Goal: Task Accomplishment & Management: Manage account settings

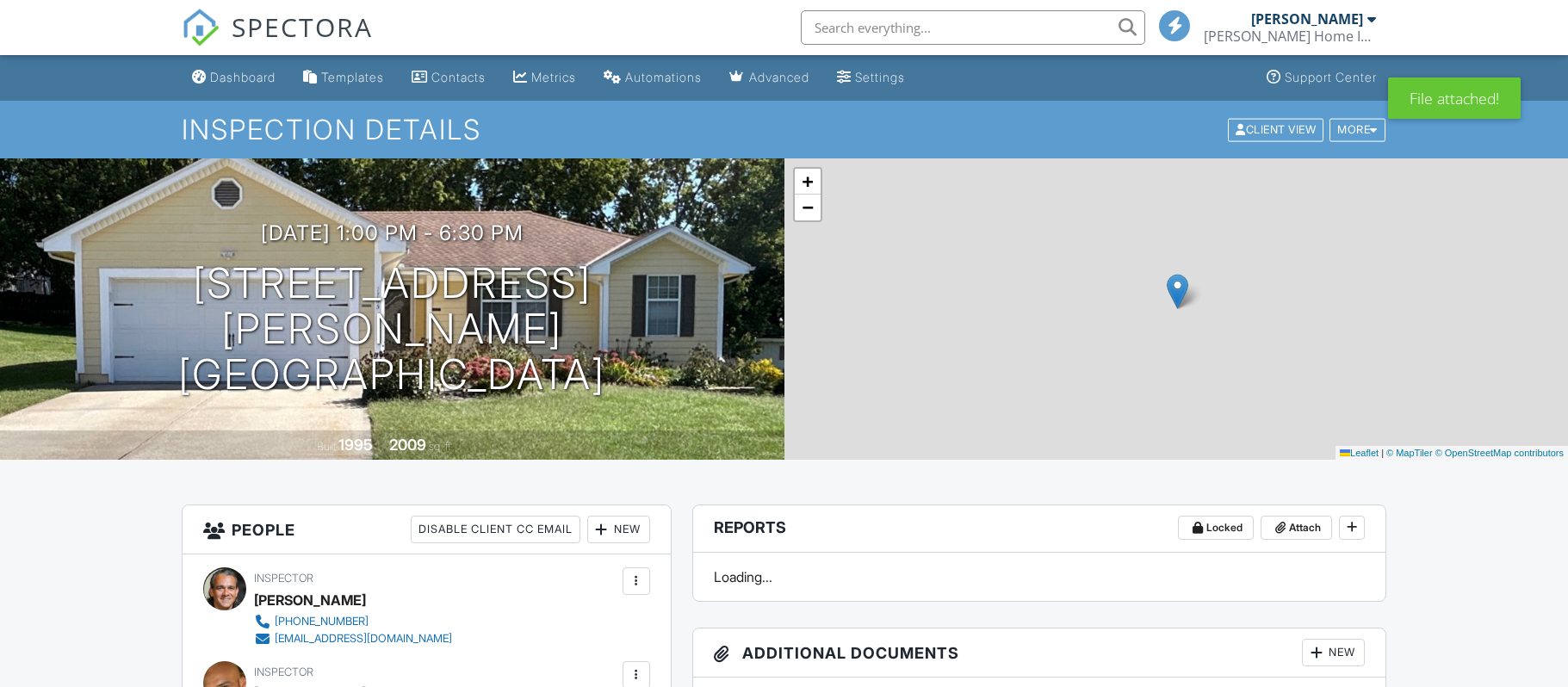
click at [249, 73] on div "Dashboard" at bounding box center [243, 76] width 66 height 14
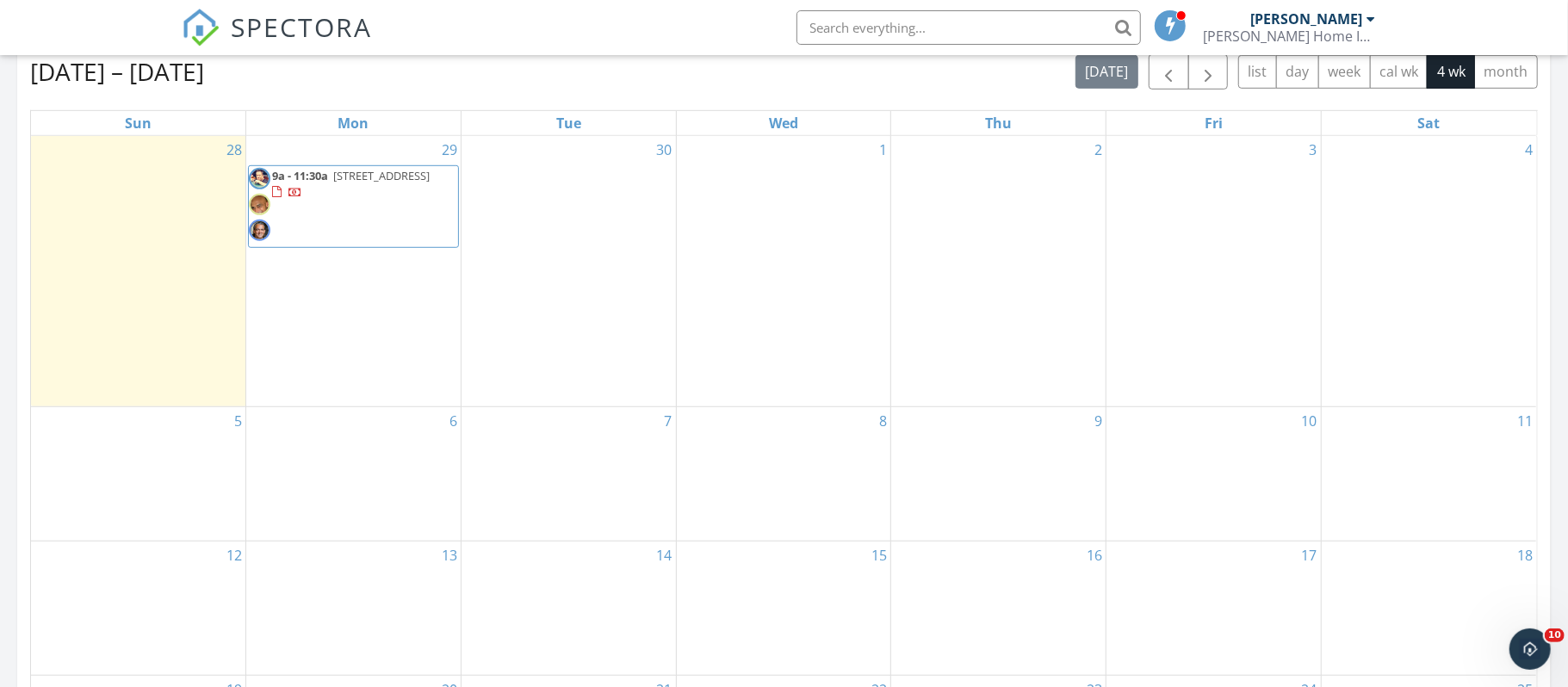
click at [1163, 83] on span "button" at bounding box center [1168, 71] width 20 height 20
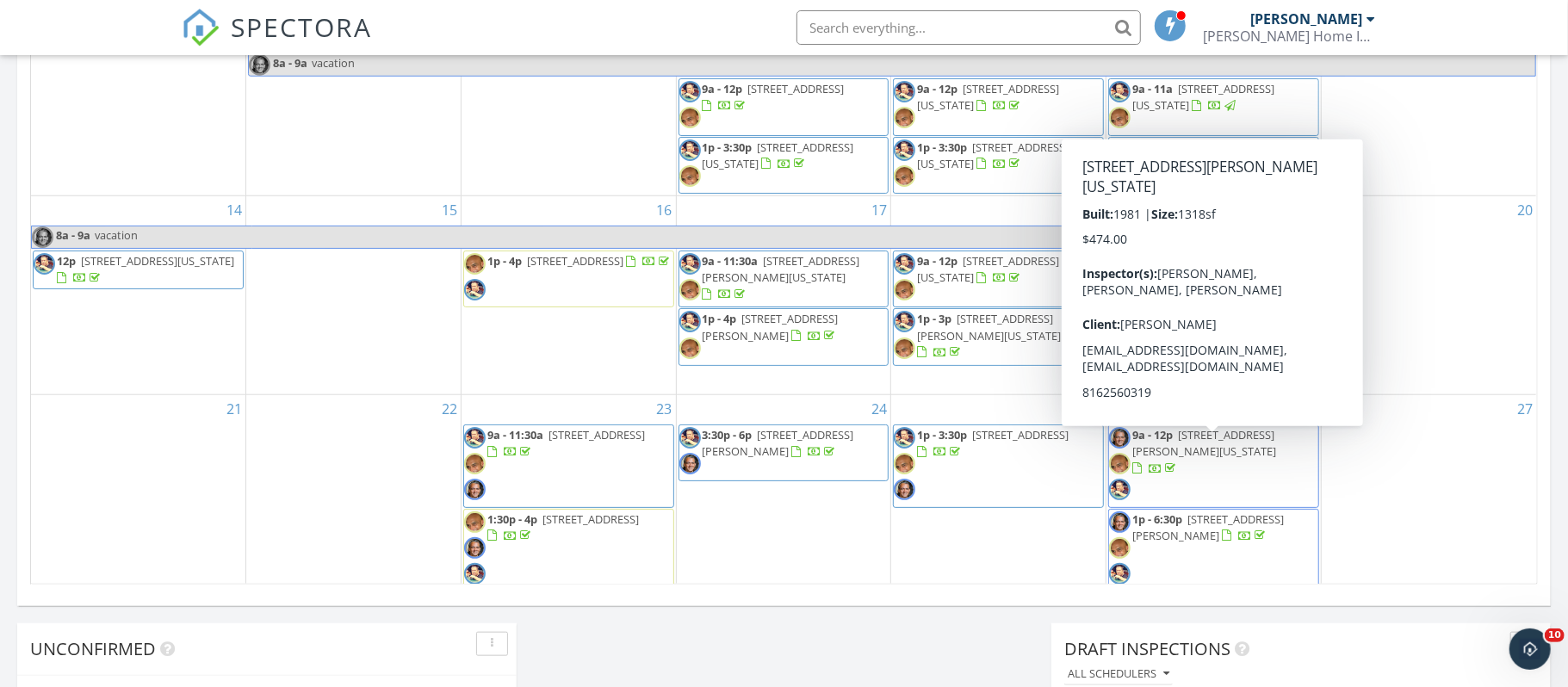
click at [1172, 458] on span "8704 N Harrison St, Kansas City 64155" at bounding box center [1204, 442] width 144 height 32
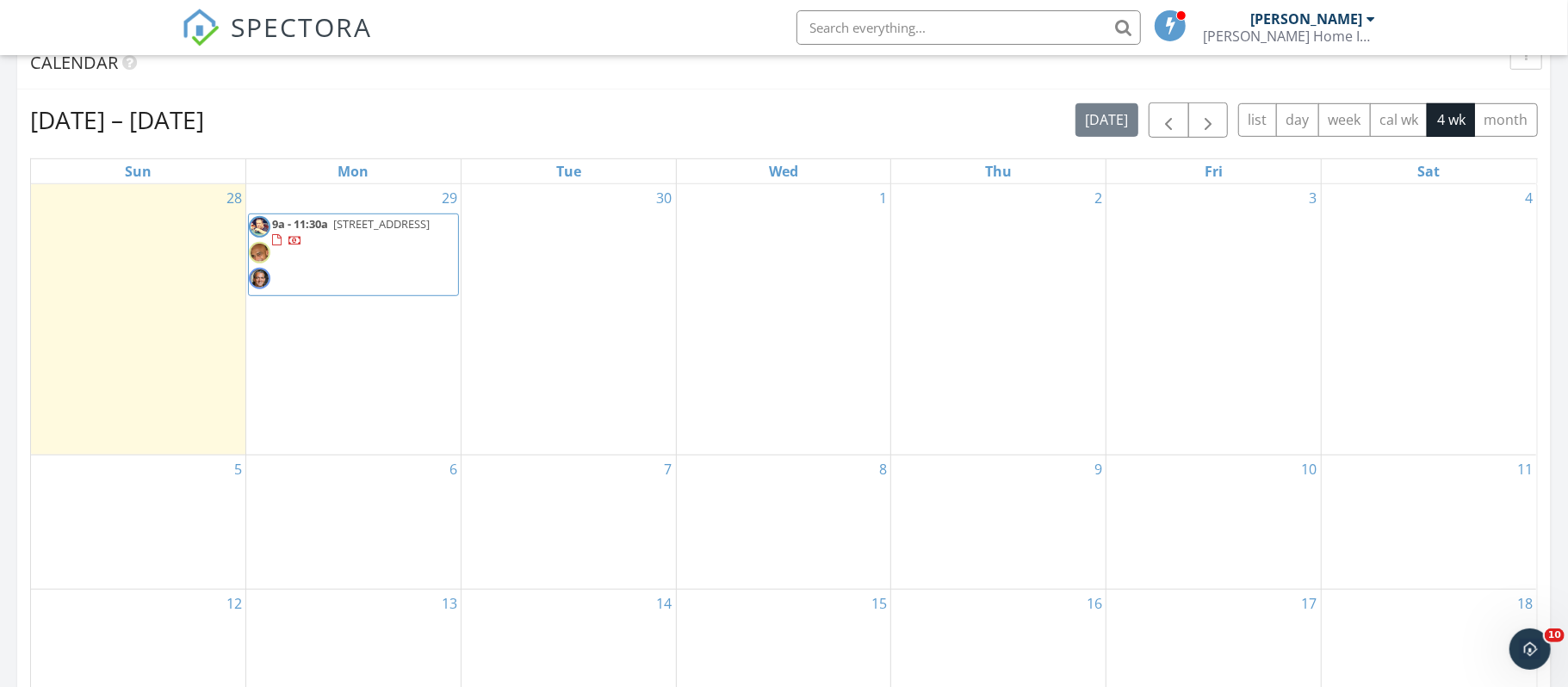
scroll to position [709, 0]
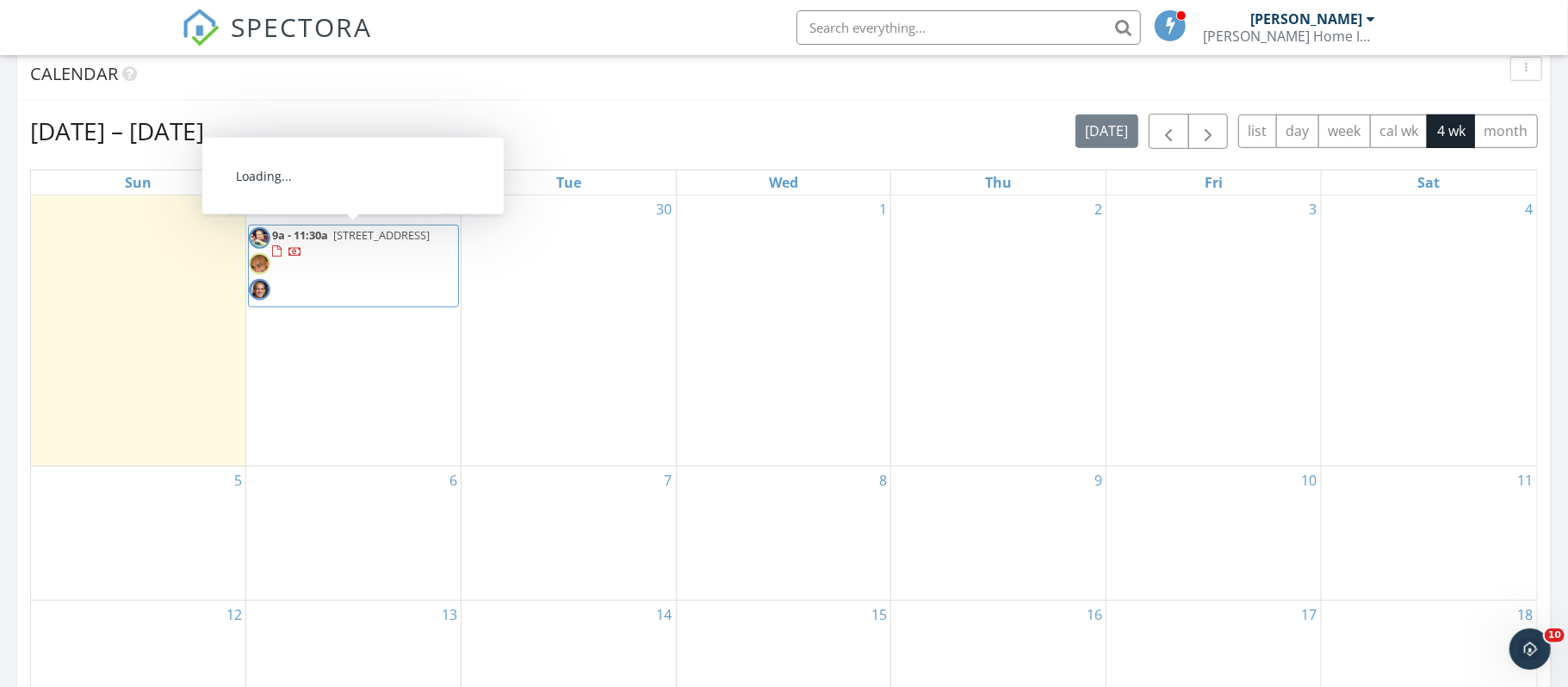
click at [333, 243] on span "8946 Country Hill Ct, Lenexa 66215" at bounding box center [382, 235] width 96 height 15
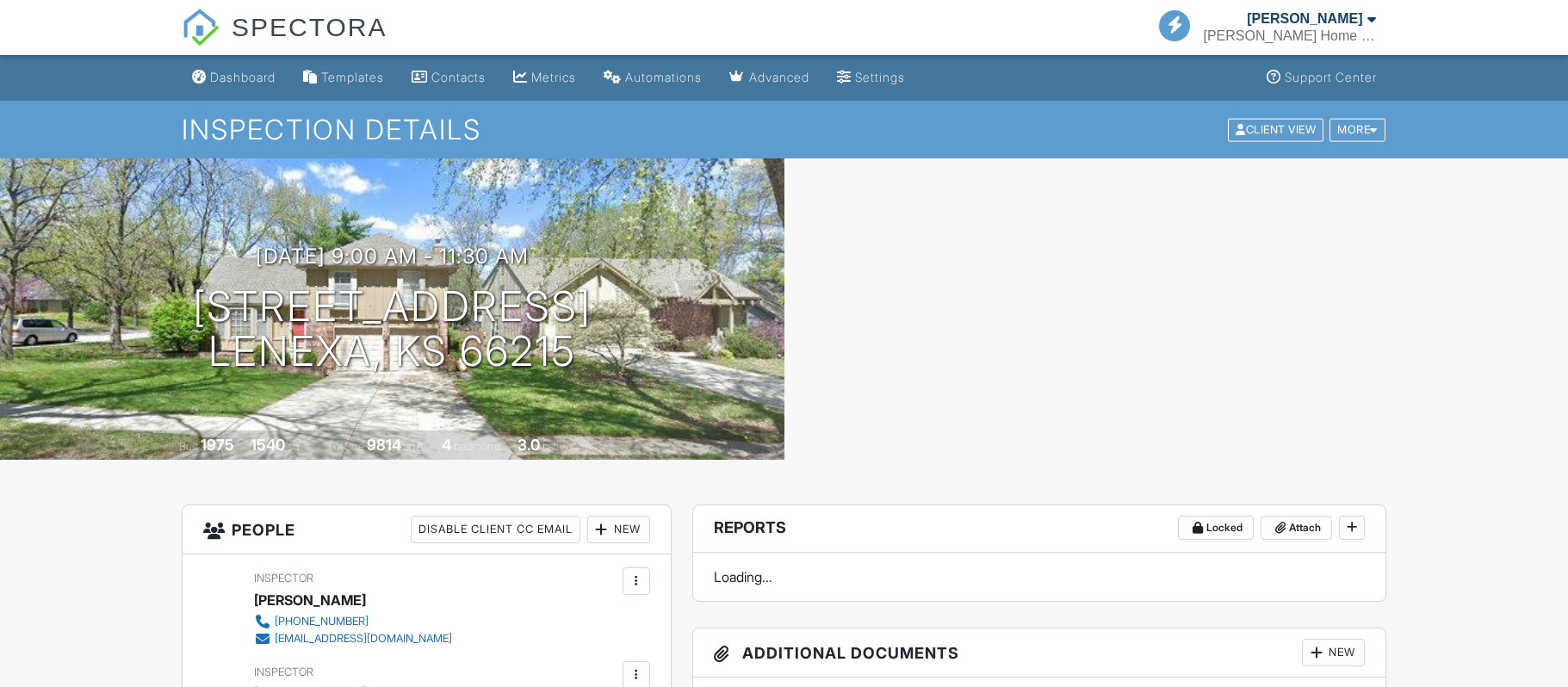
scroll to position [401, 0]
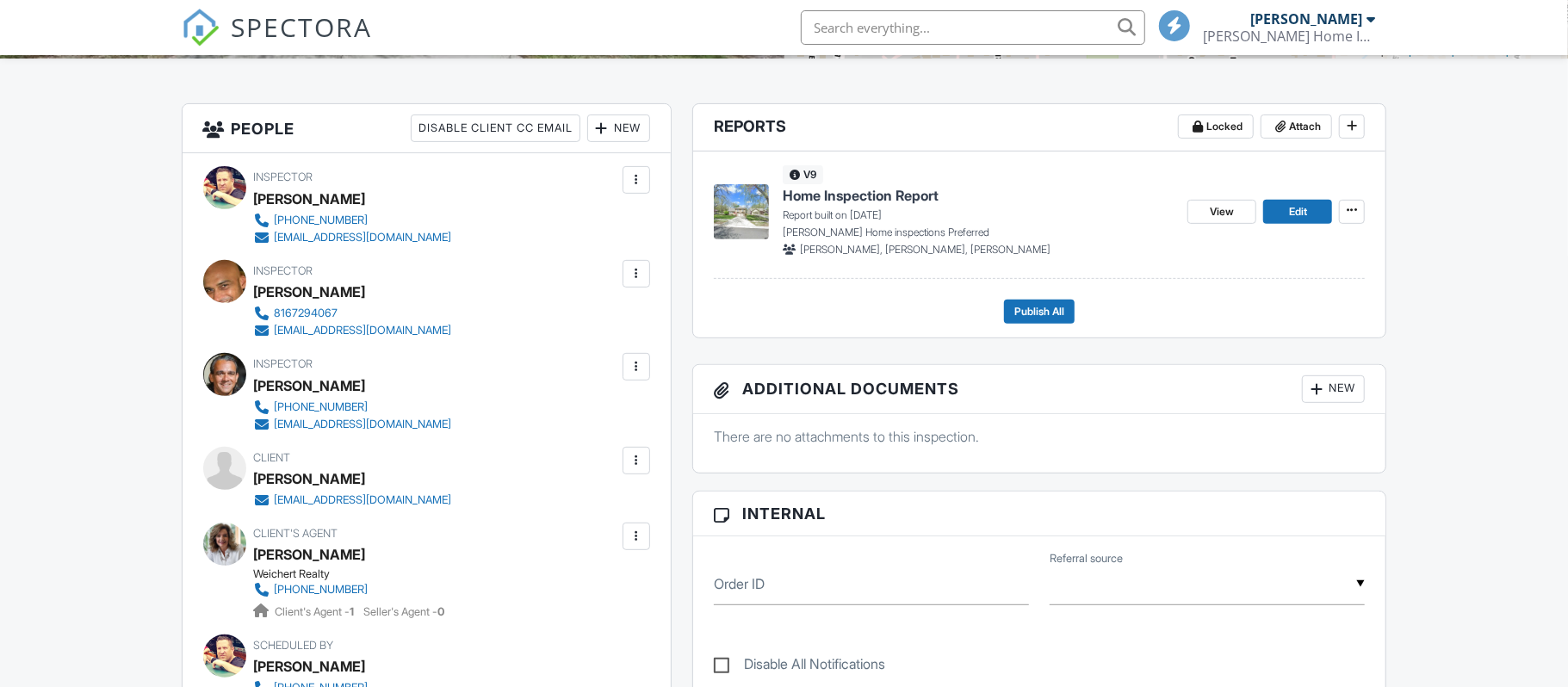
click at [636, 537] on div at bounding box center [637, 537] width 17 height 17
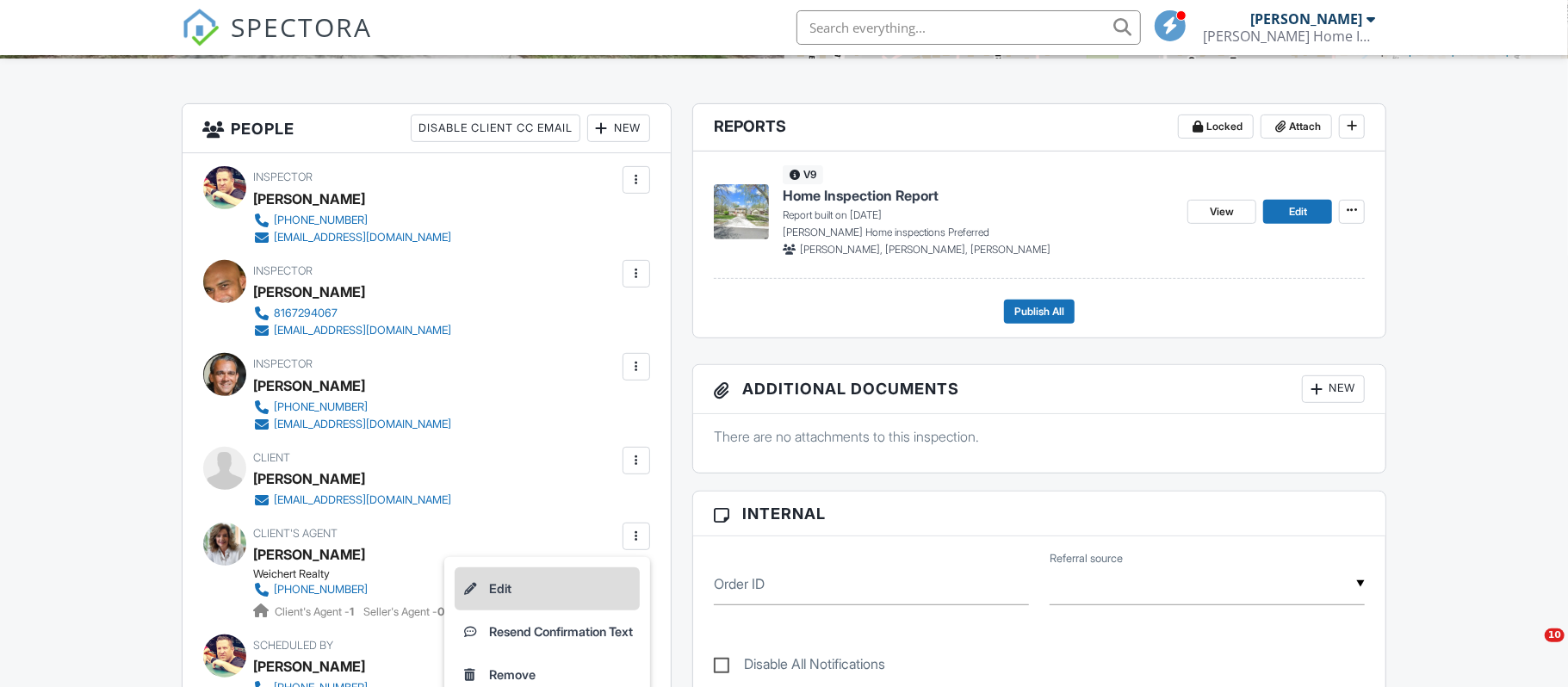
click at [482, 592] on li "Edit" at bounding box center [547, 589] width 185 height 43
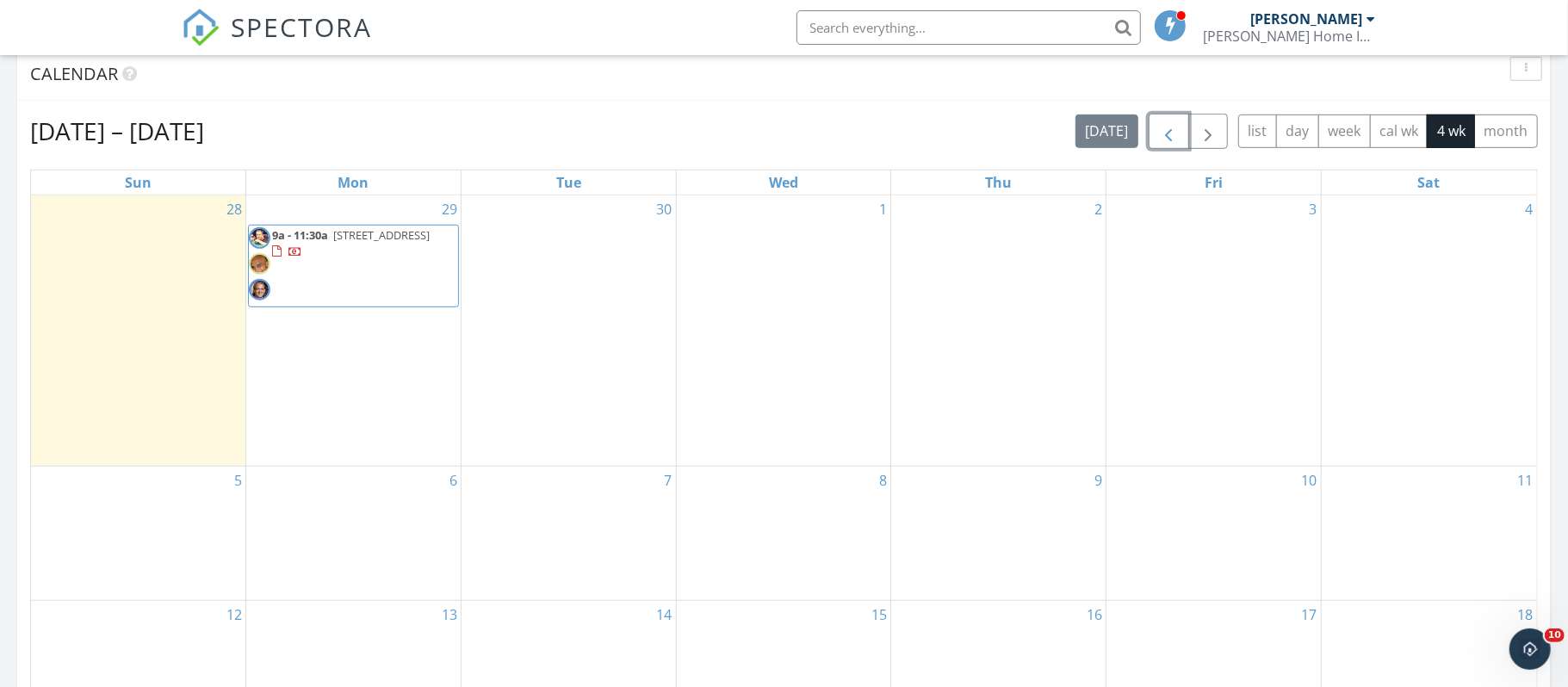
click at [1158, 125] on span "button" at bounding box center [1168, 131] width 20 height 20
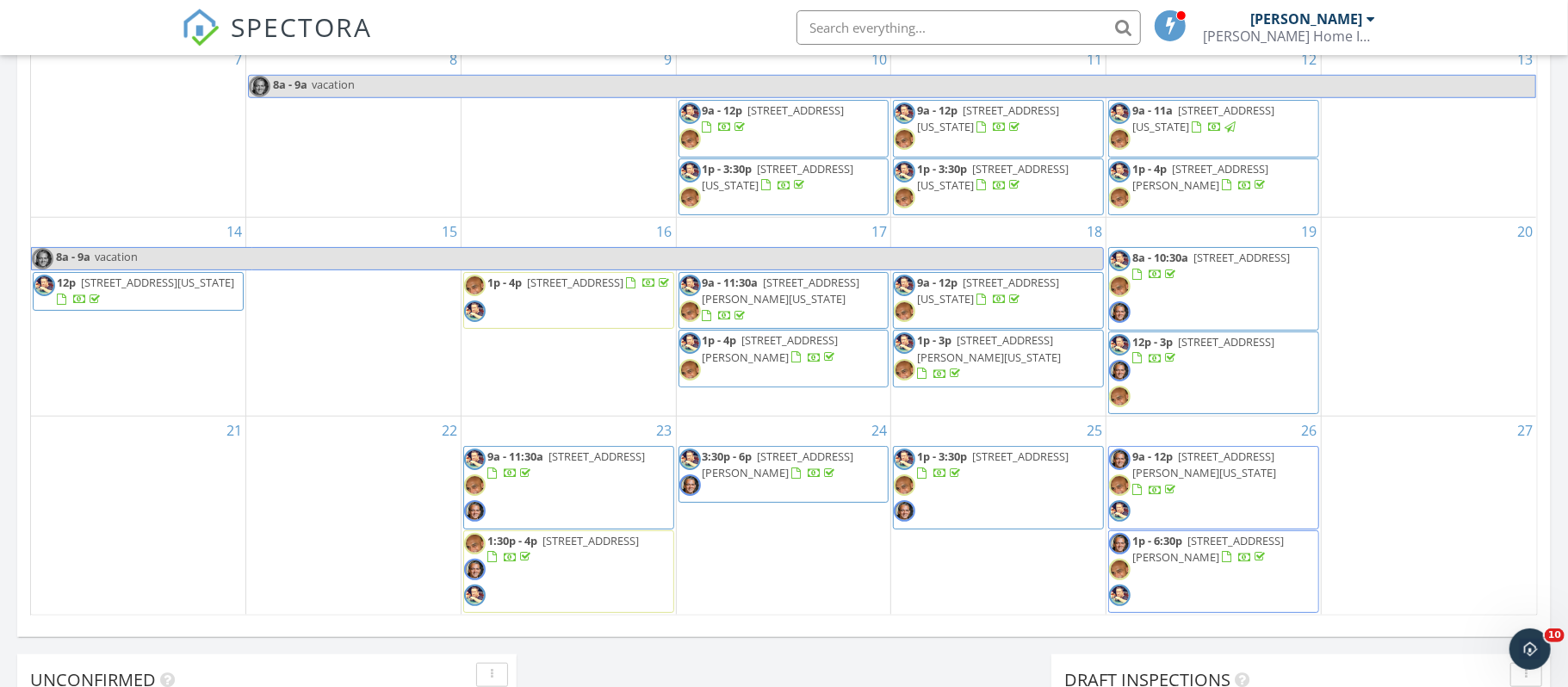
scroll to position [965, 0]
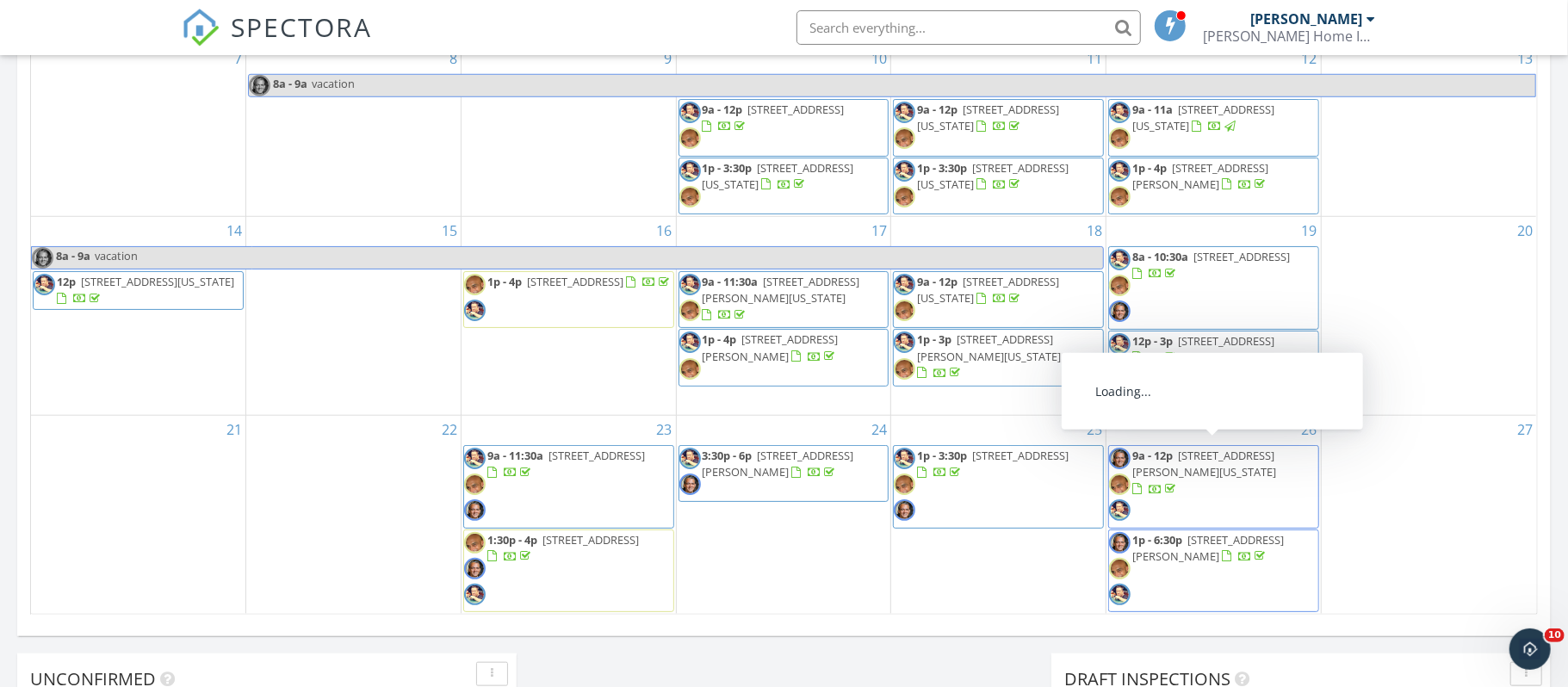
click at [1189, 453] on span "8704 N Harrison St, Kansas City 64155" at bounding box center [1204, 463] width 144 height 32
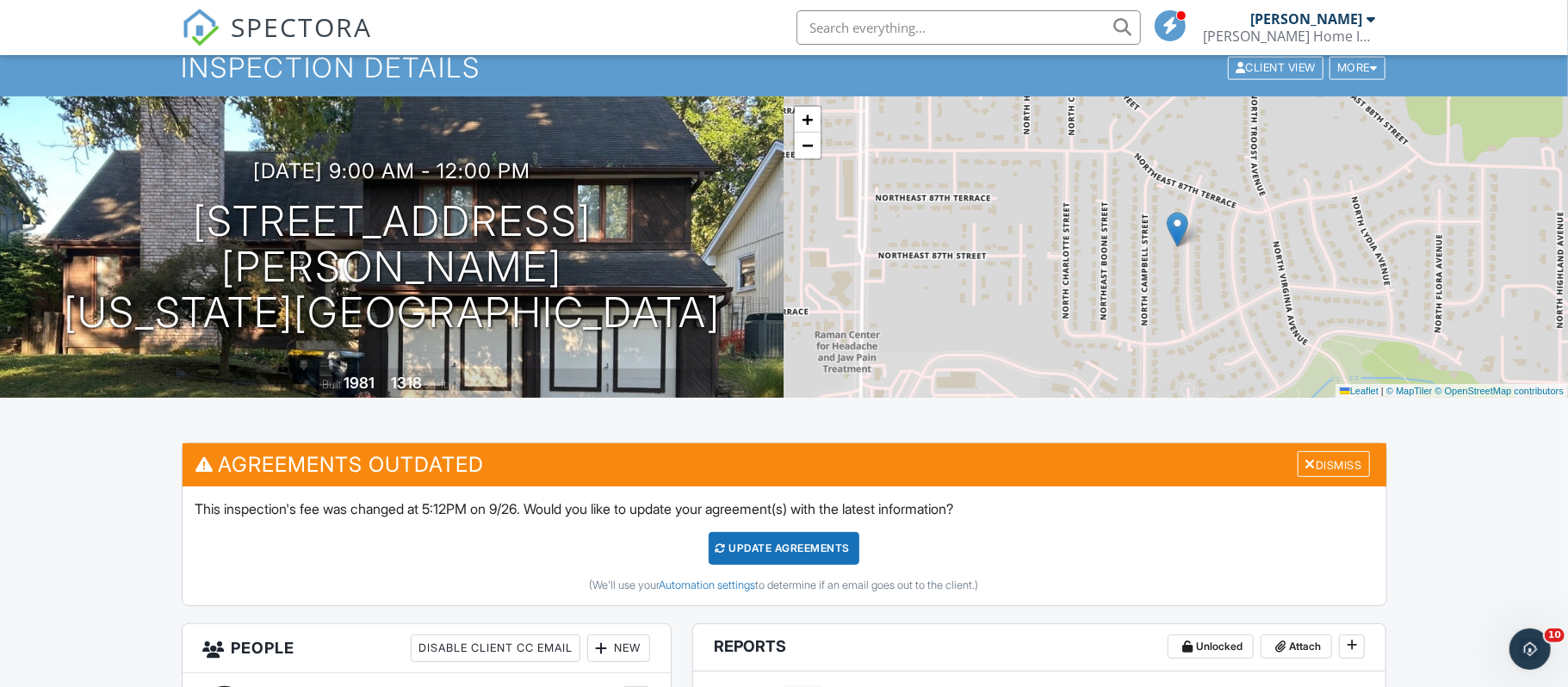
scroll to position [57, 0]
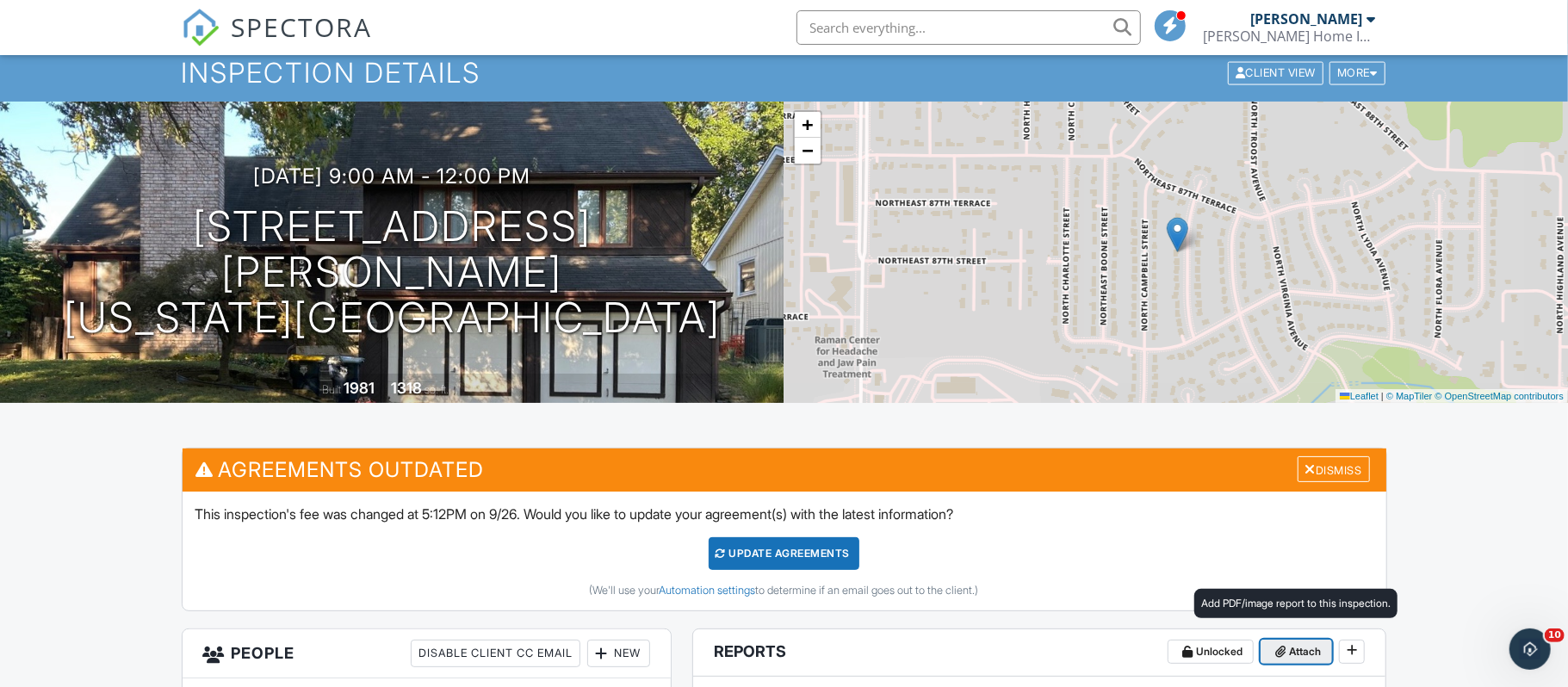
click at [1299, 650] on span "Attach" at bounding box center [1305, 652] width 32 height 17
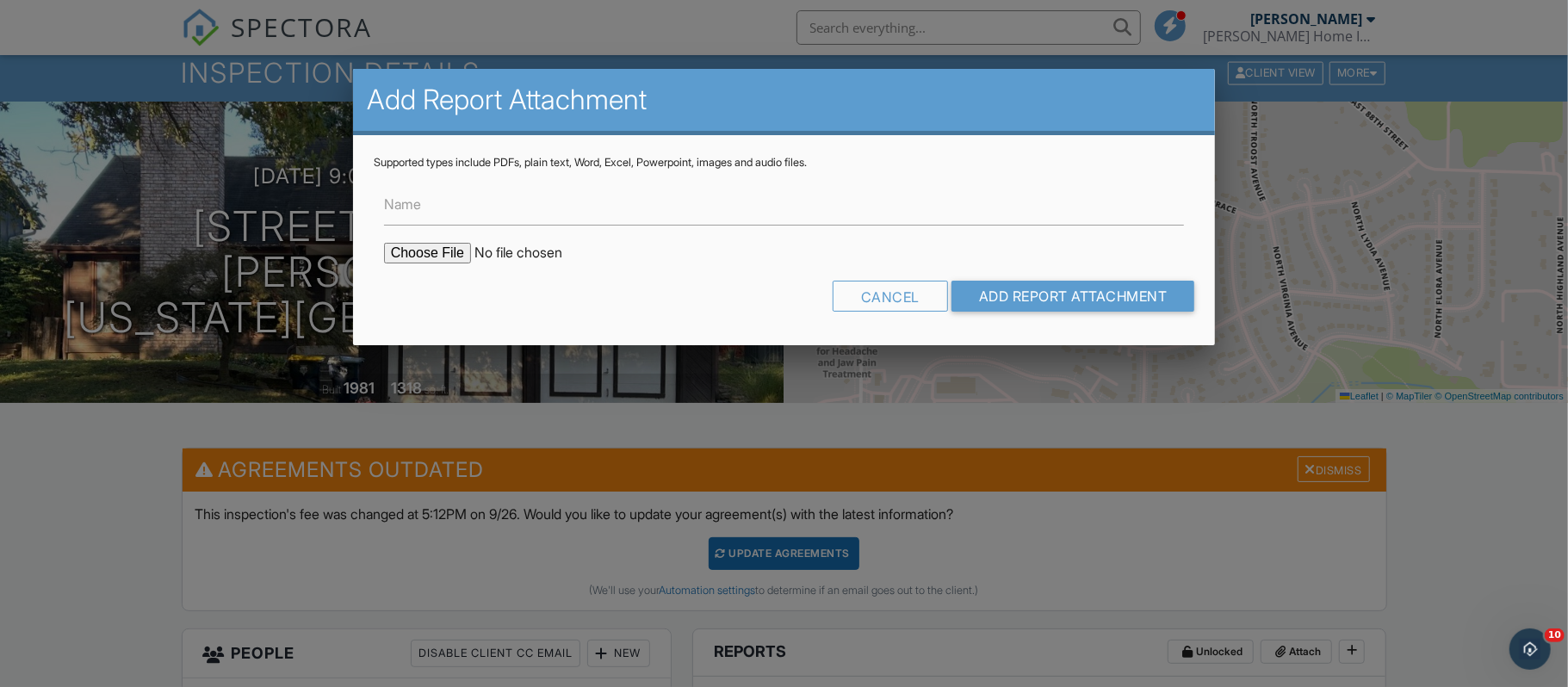
click at [417, 209] on label "Name" at bounding box center [403, 204] width 37 height 19
click at [417, 209] on input "Name" at bounding box center [784, 204] width 801 height 42
type input "Radon test"
click at [454, 254] on input "file" at bounding box center [531, 252] width 293 height 20
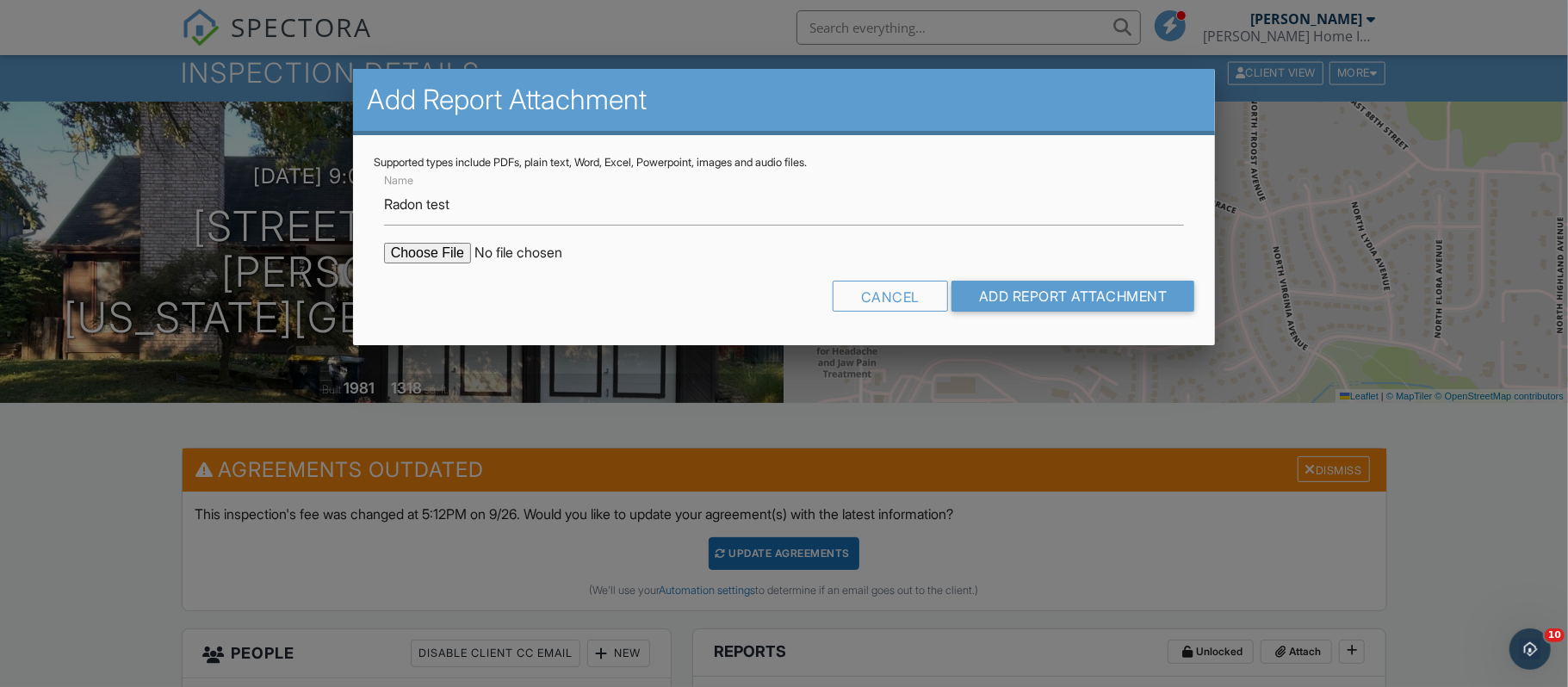
type input "C:\fakepath\RP22502240089_26Sep25_1138.pdf"
click at [1011, 297] on input "Add Report Attachment" at bounding box center [1074, 296] width 244 height 31
